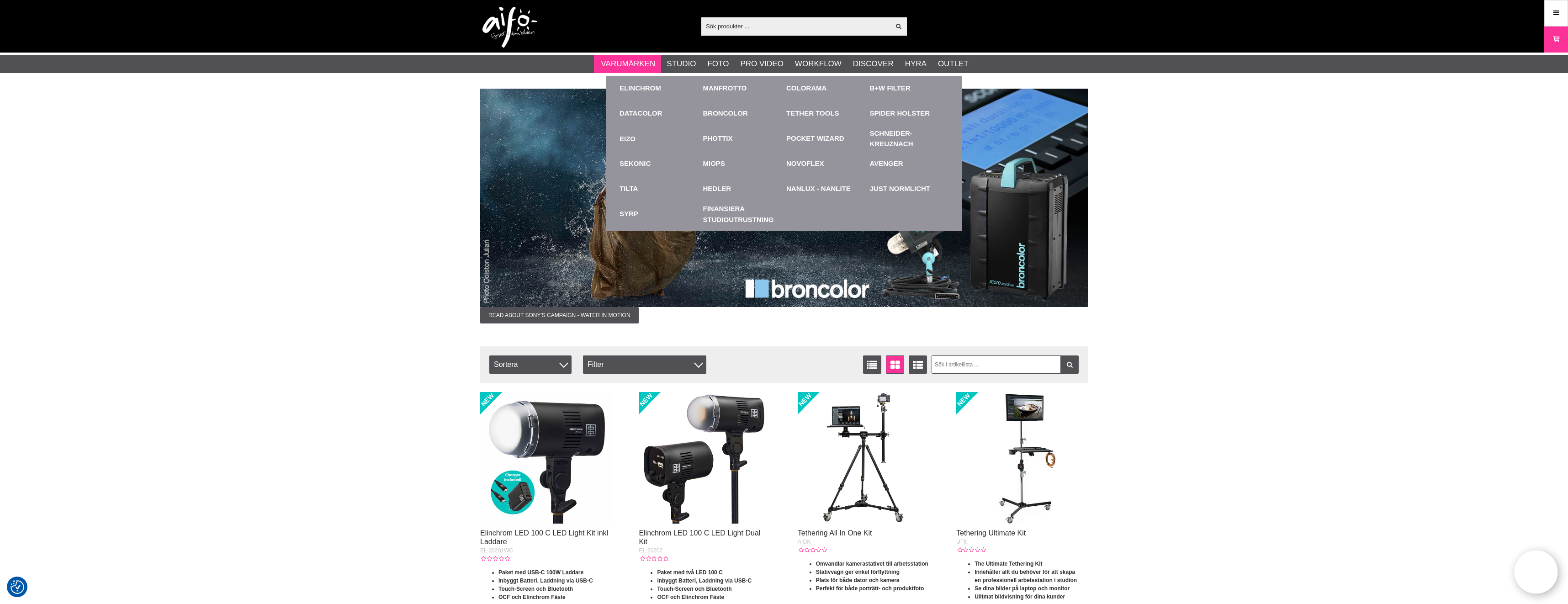
scroll to position [5, 0]
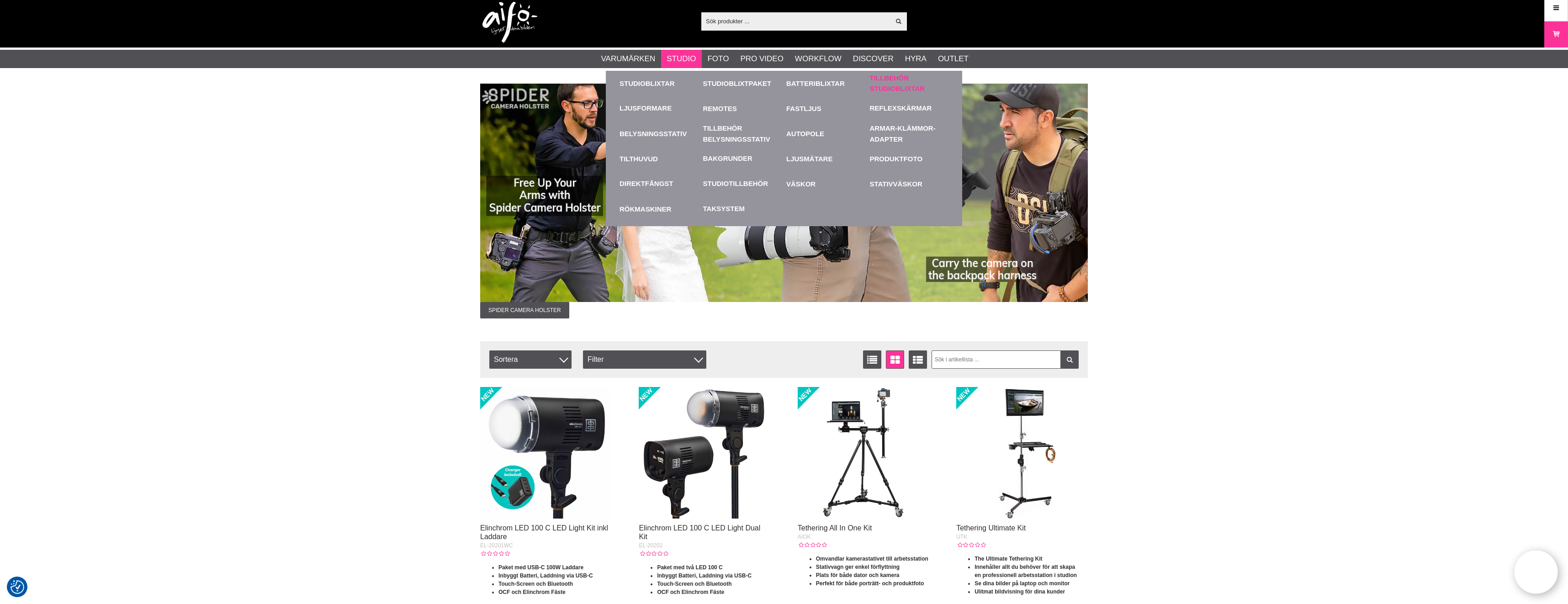
click at [887, 88] on link "Tillbehör Studioblixtar" at bounding box center [909, 83] width 79 height 21
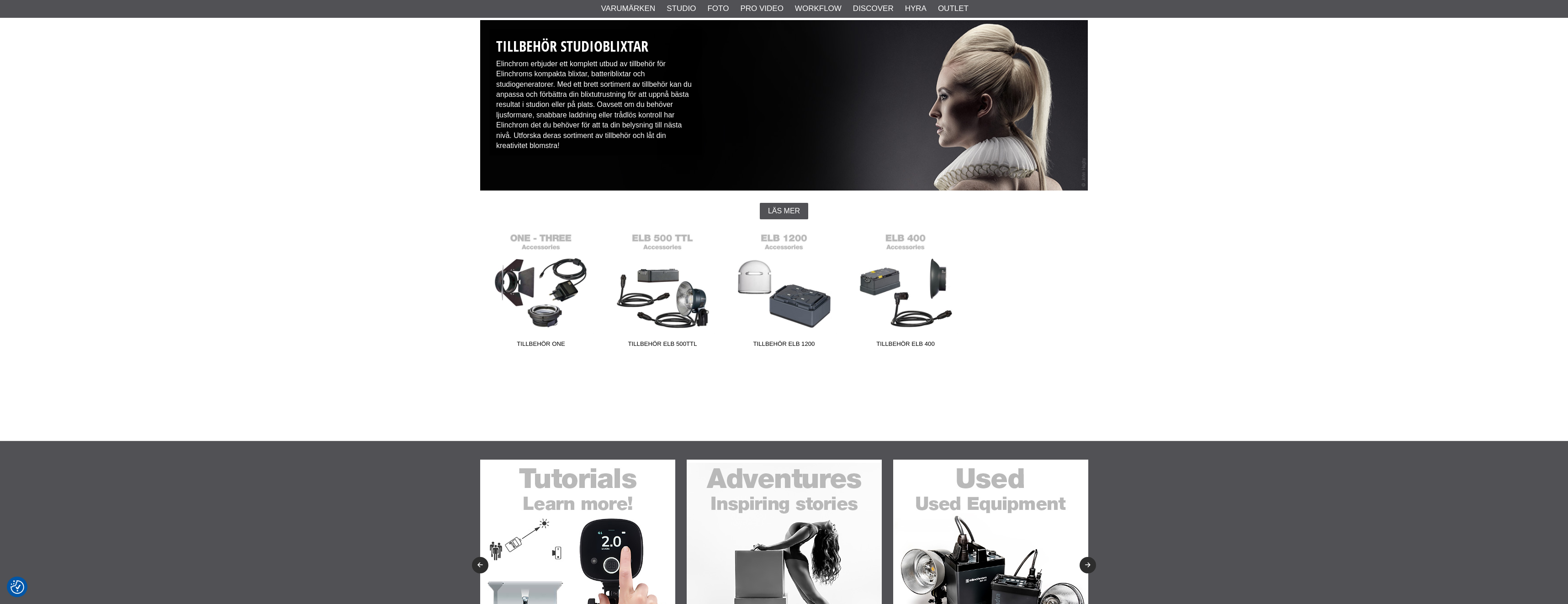
scroll to position [75, 0]
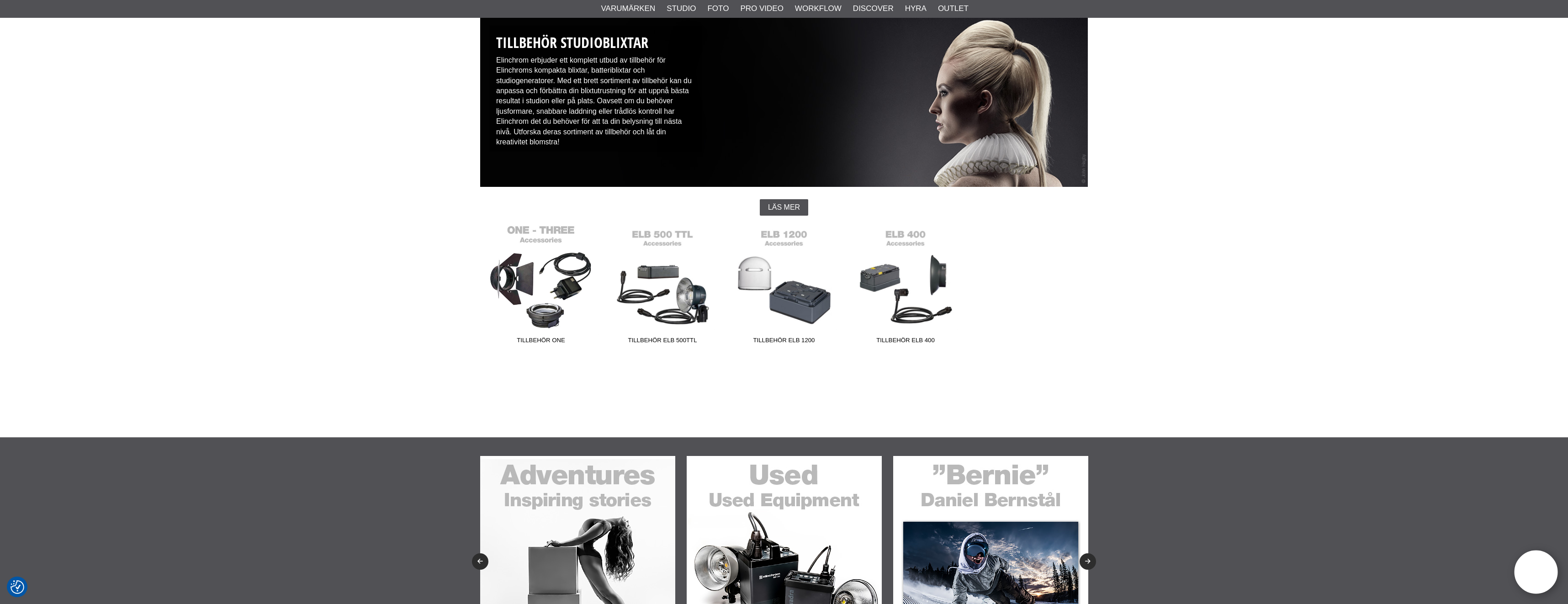
click at [550, 292] on link "Tillbehör ONE" at bounding box center [541, 286] width 122 height 124
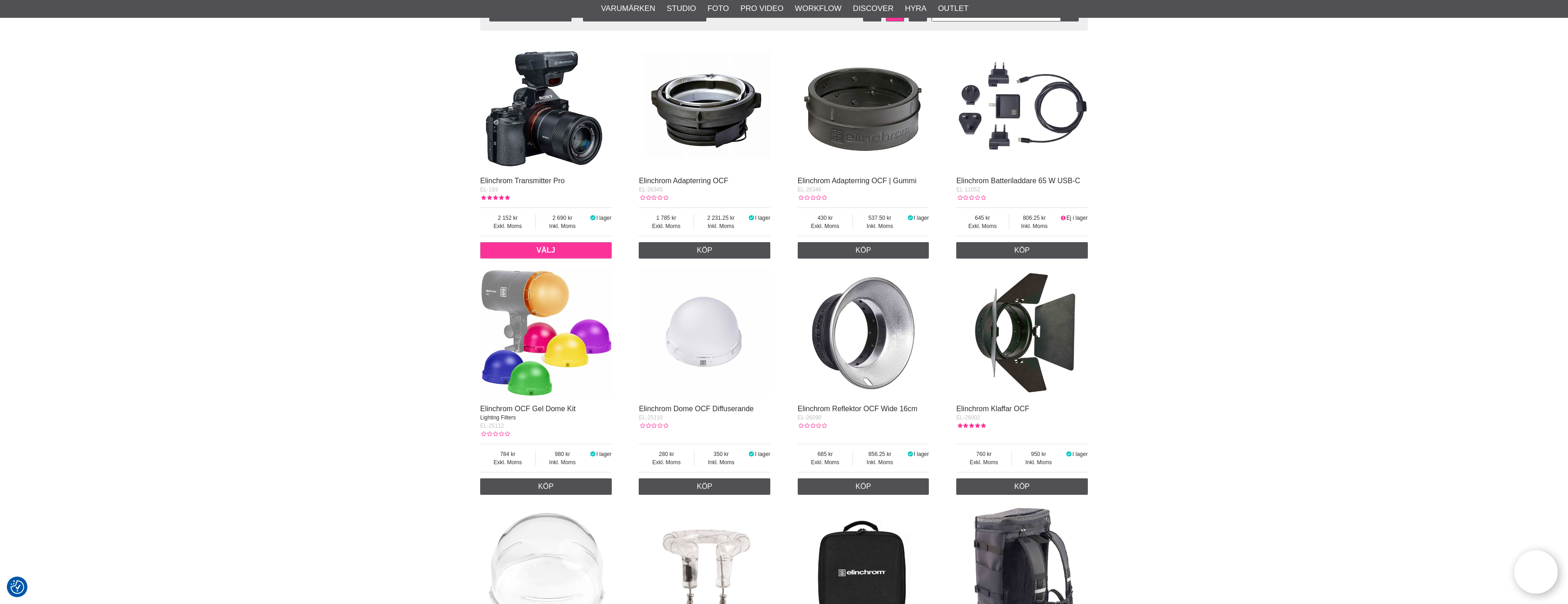
scroll to position [368, 0]
click at [562, 133] on img at bounding box center [546, 105] width 131 height 132
